Goal: Check status

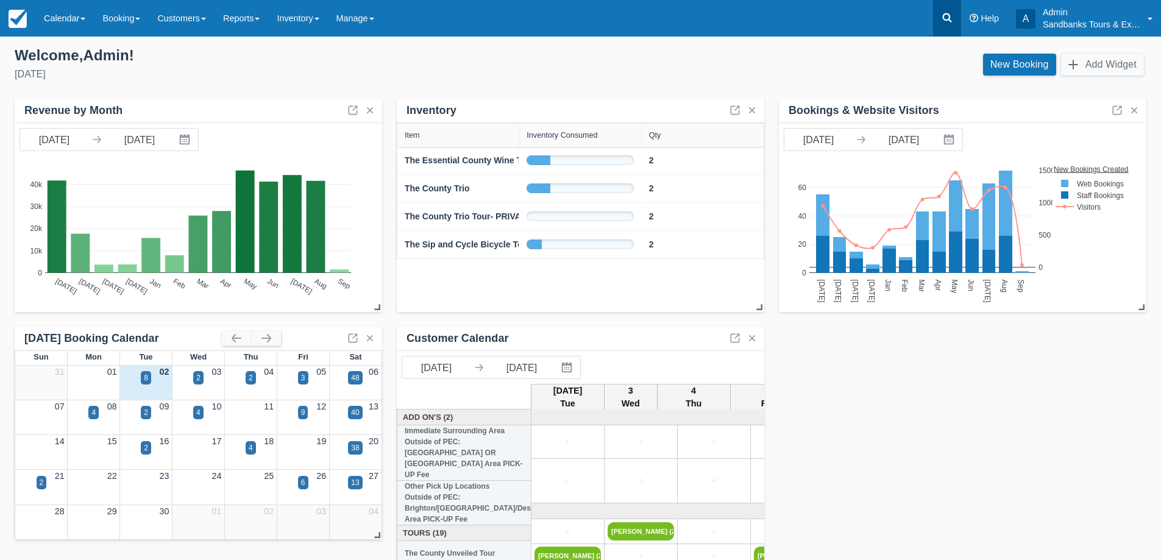
click at [946, 15] on icon at bounding box center [947, 18] width 12 height 12
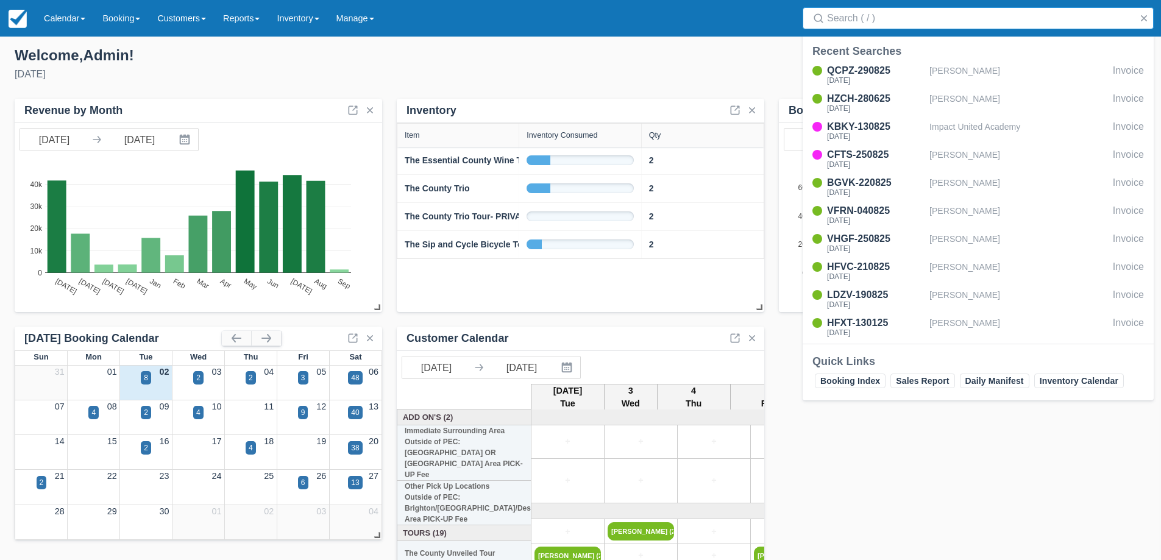
type input "n"
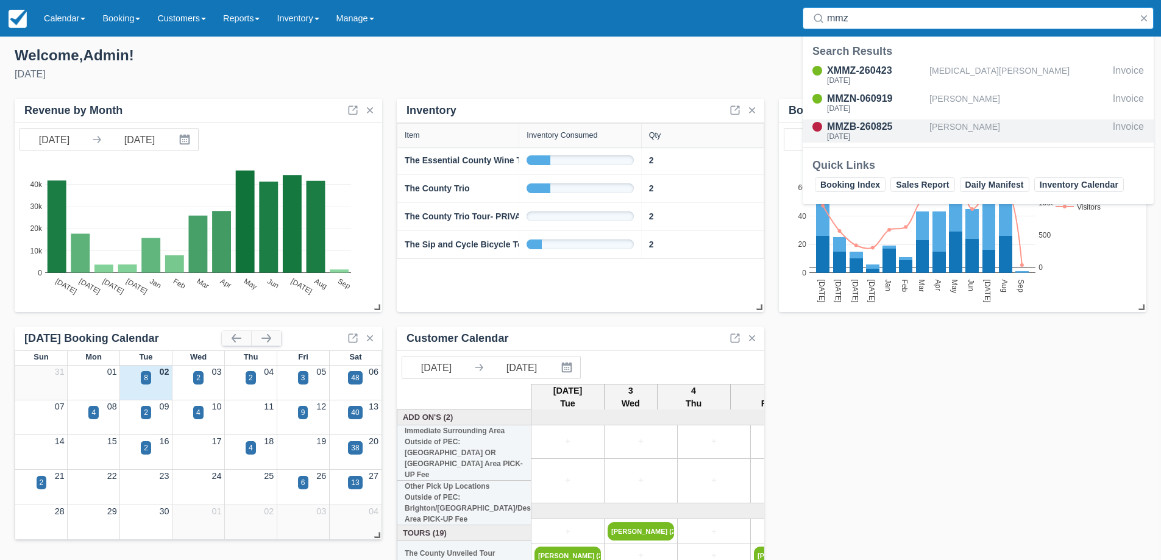
type input "mmz"
click at [830, 129] on div "MMZB-260825" at bounding box center [875, 126] width 97 height 15
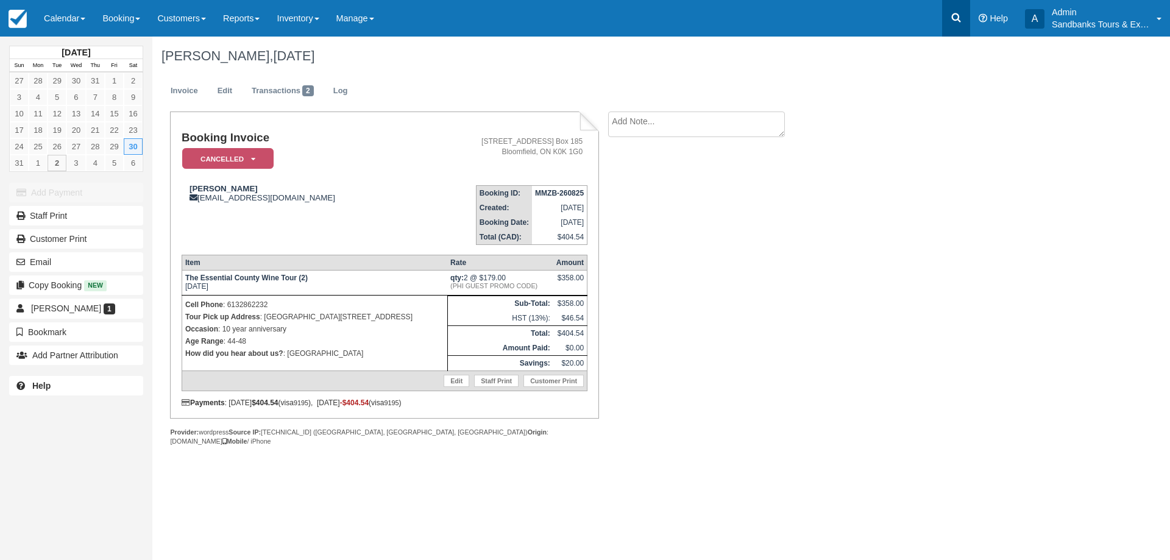
click at [953, 17] on icon at bounding box center [956, 18] width 12 height 12
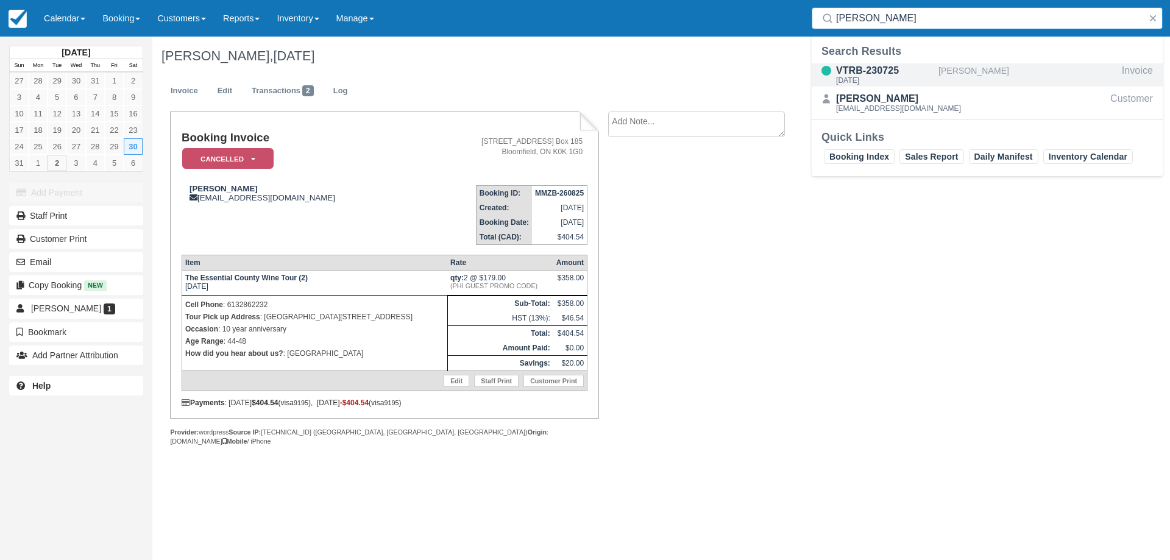
type input "[PERSON_NAME]"
click at [889, 74] on div "VTRB-230725" at bounding box center [884, 70] width 97 height 15
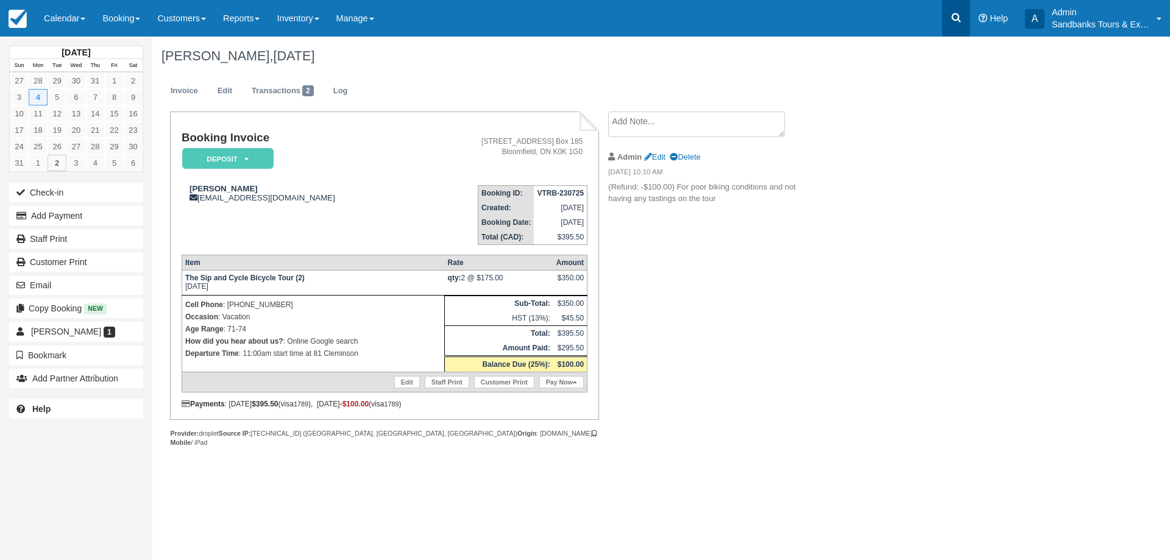
click at [955, 16] on icon at bounding box center [956, 18] width 12 height 12
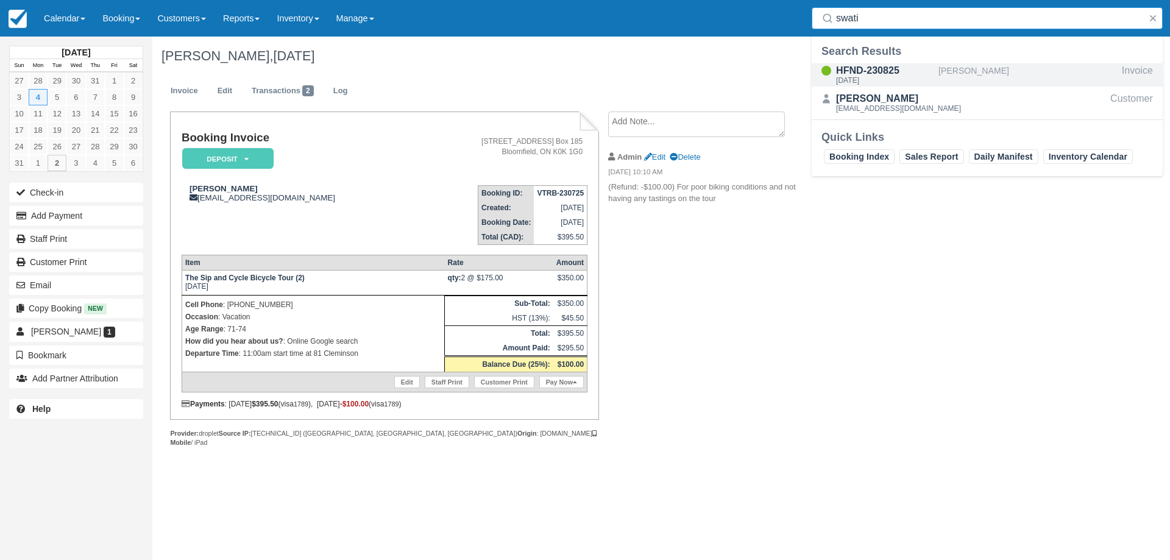
type input "swati"
click at [875, 77] on div "[DATE]" at bounding box center [884, 80] width 97 height 7
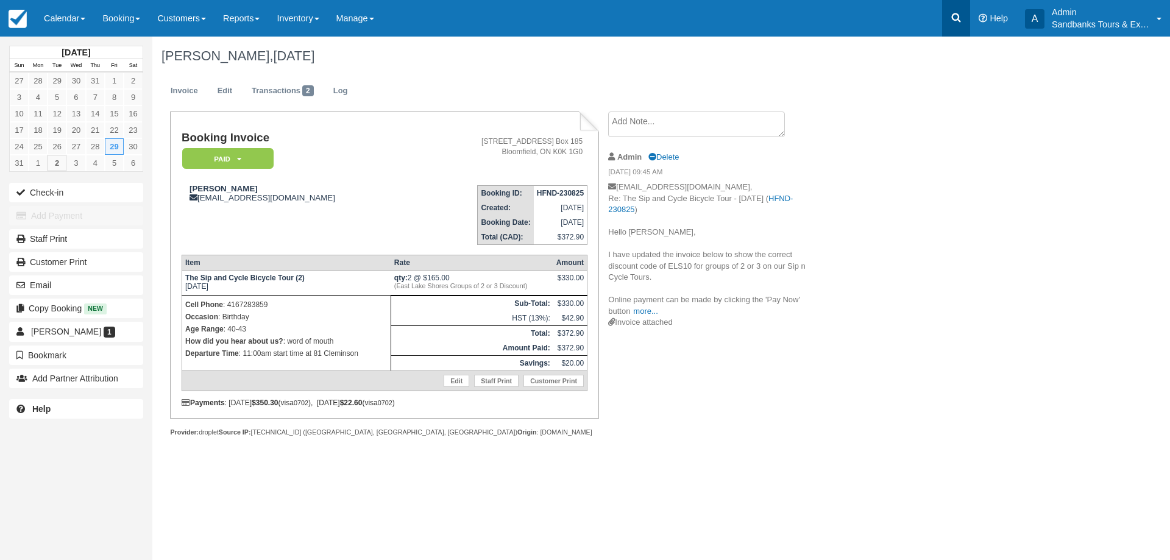
click at [955, 15] on icon at bounding box center [956, 18] width 12 height 12
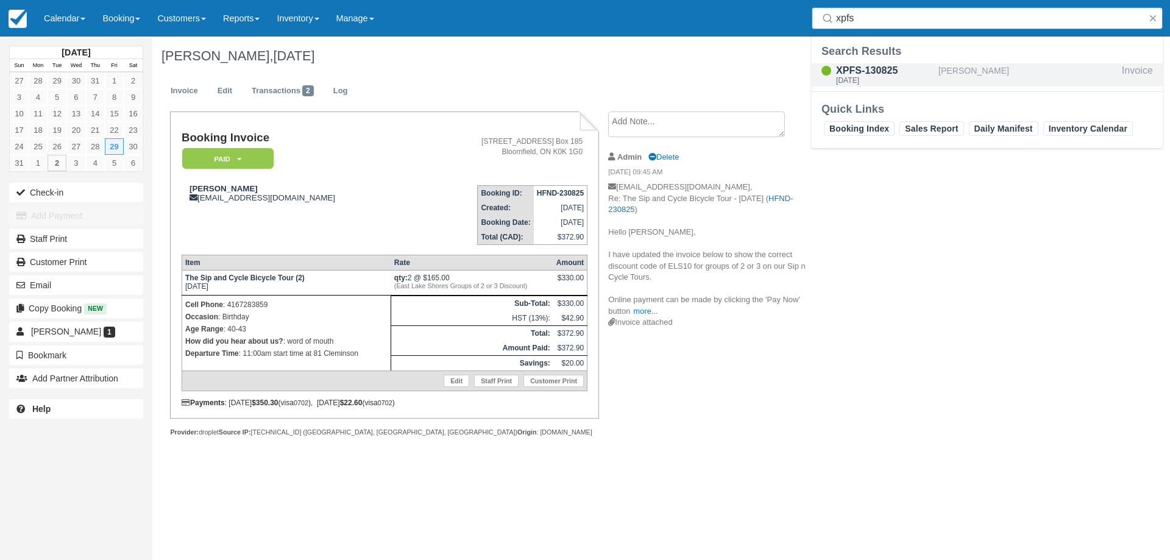
type input "xpfs"
click at [863, 66] on div "XPFS-130825" at bounding box center [884, 70] width 97 height 15
